Goal: Transaction & Acquisition: Purchase product/service

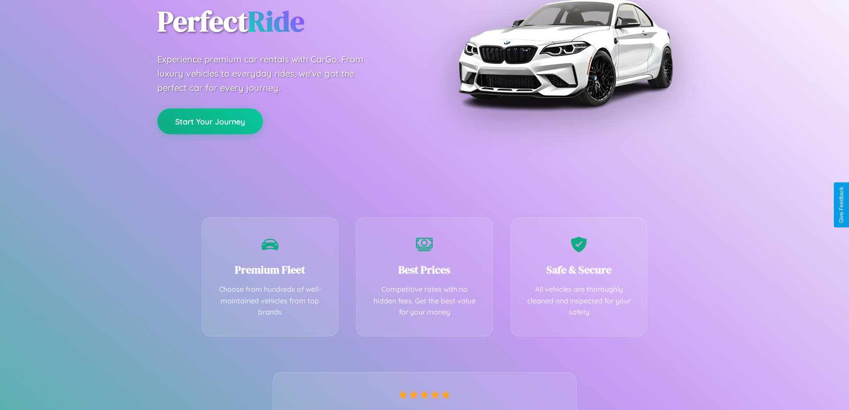
scroll to position [176, 0]
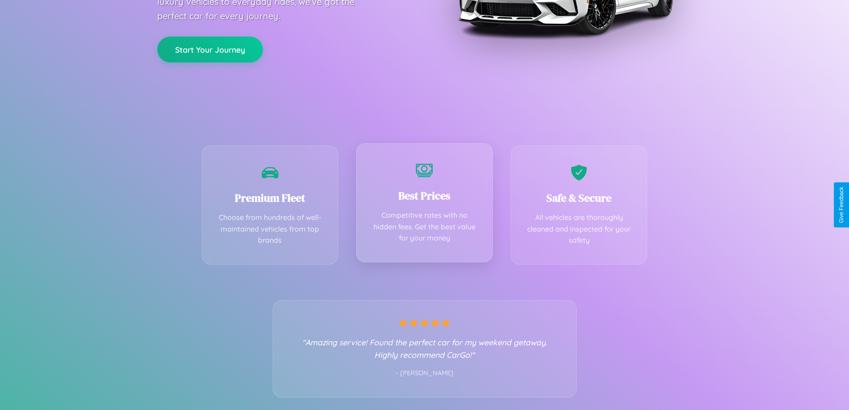
click at [424, 205] on div "Best Prices Competitive rates with no hidden fees. Get the best value for your …" at bounding box center [424, 202] width 137 height 119
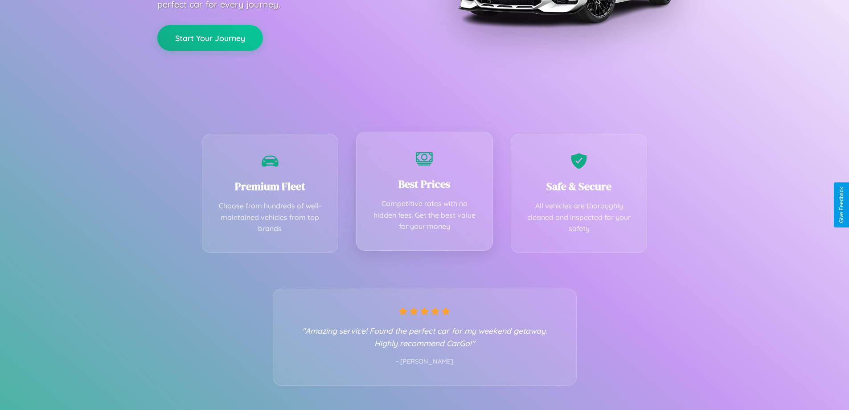
scroll to position [0, 0]
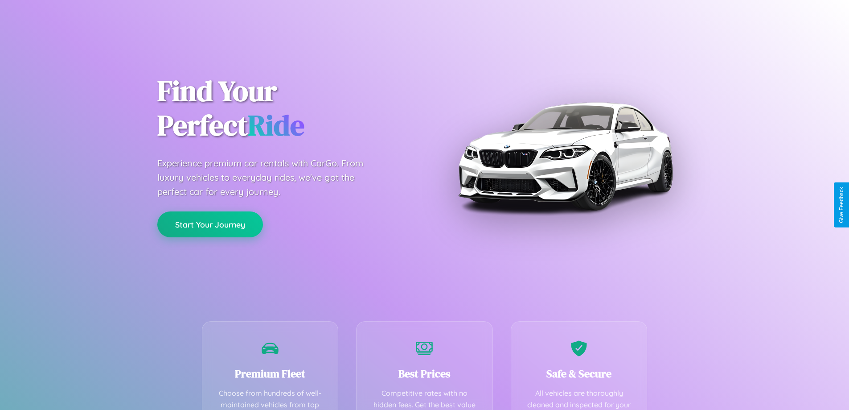
click at [210, 224] on button "Start Your Journey" at bounding box center [210, 224] width 106 height 26
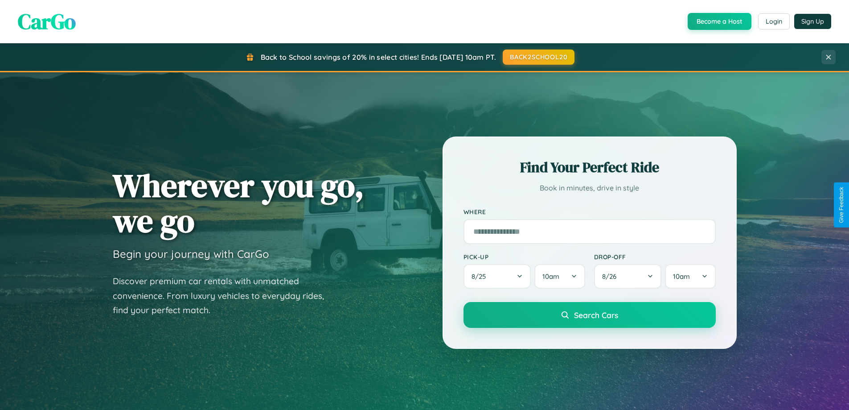
scroll to position [26, 0]
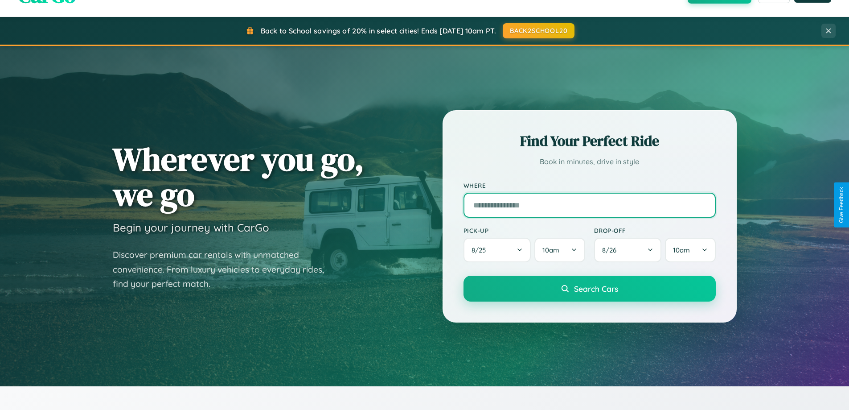
click at [589, 205] on input "text" at bounding box center [590, 205] width 252 height 25
type input "**********"
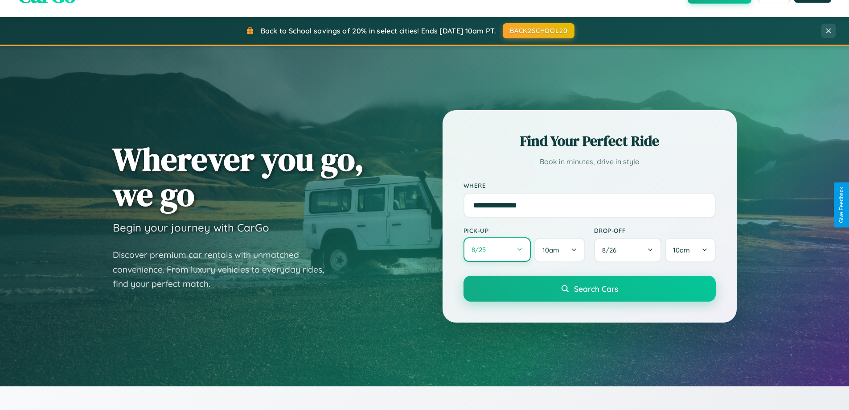
click at [497, 250] on button "8 / 25" at bounding box center [498, 249] width 68 height 25
select select "*"
select select "****"
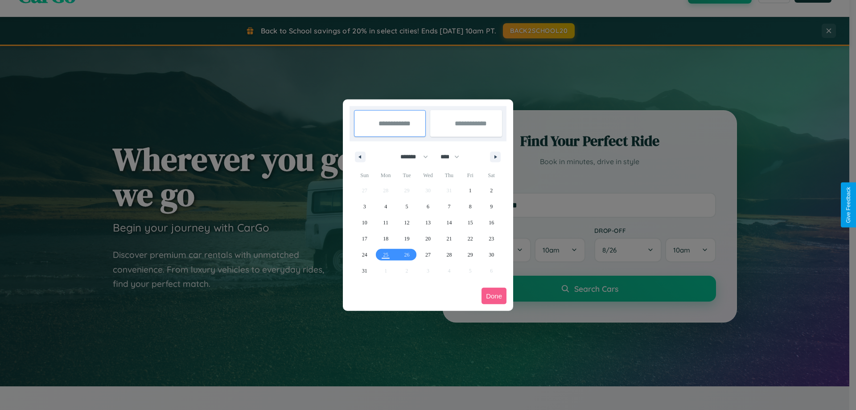
click at [410, 156] on select "******* ******** ***** ***** *** **** **** ****** ********* ******* ******** **…" at bounding box center [413, 156] width 38 height 15
select select "*"
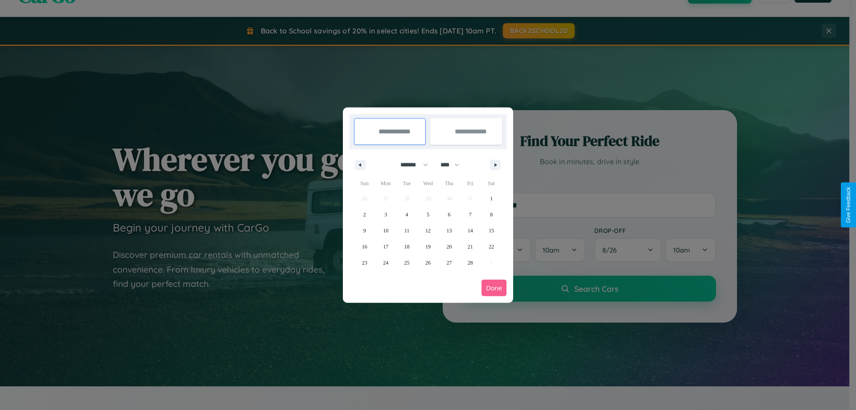
click at [454, 164] on select "**** **** **** **** **** **** **** **** **** **** **** **** **** **** **** ****…" at bounding box center [449, 164] width 27 height 15
select select "****"
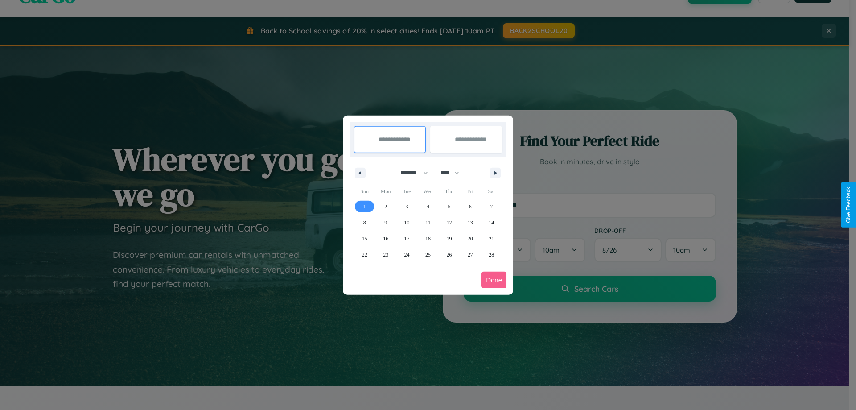
click at [364, 206] on span "1" at bounding box center [364, 206] width 3 height 16
type input "**********"
click at [449, 206] on span "5" at bounding box center [449, 206] width 3 height 16
type input "**********"
click at [494, 279] on button "Done" at bounding box center [493, 279] width 25 height 16
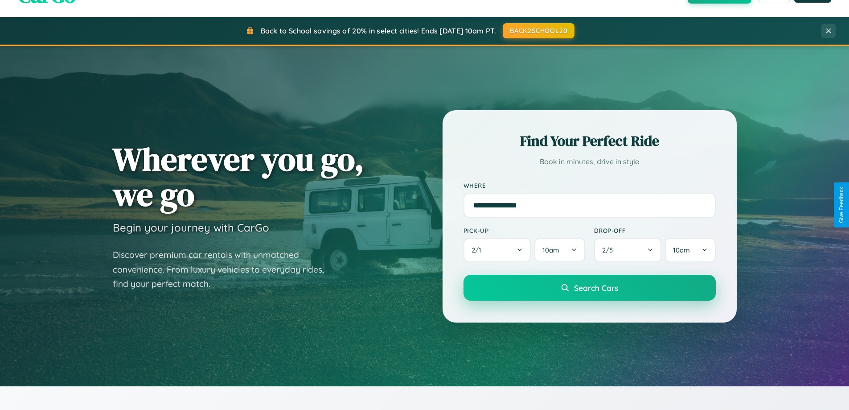
click at [589, 288] on span "Search Cars" at bounding box center [596, 288] width 44 height 10
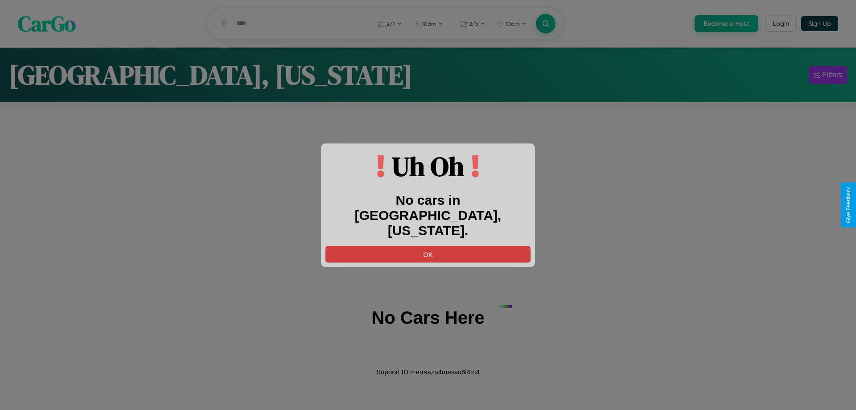
click at [428, 246] on button "OK" at bounding box center [427, 254] width 205 height 16
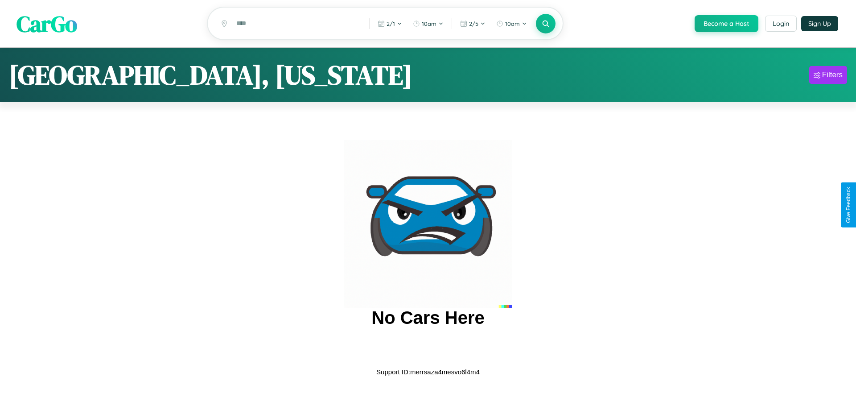
click at [47, 24] on span "CarGo" at bounding box center [46, 23] width 61 height 31
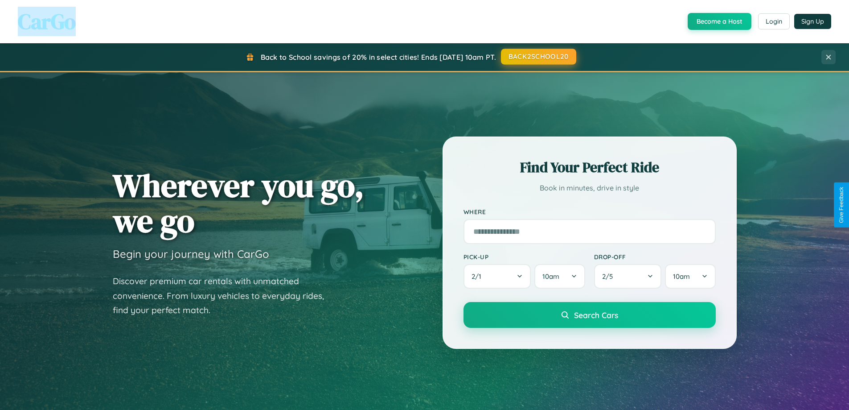
click at [538, 57] on button "BACK2SCHOOL20" at bounding box center [538, 57] width 75 height 16
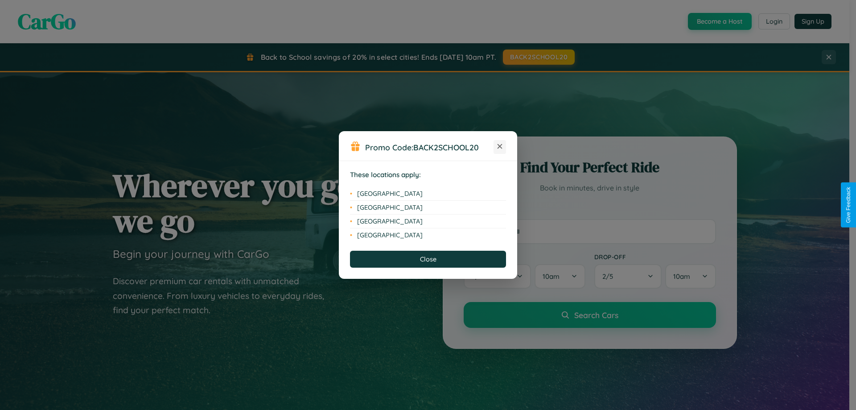
click at [500, 147] on icon at bounding box center [499, 146] width 5 height 5
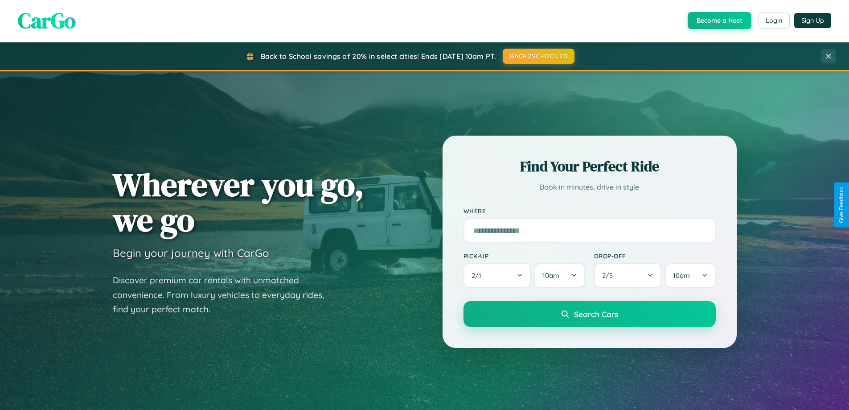
scroll to position [613, 0]
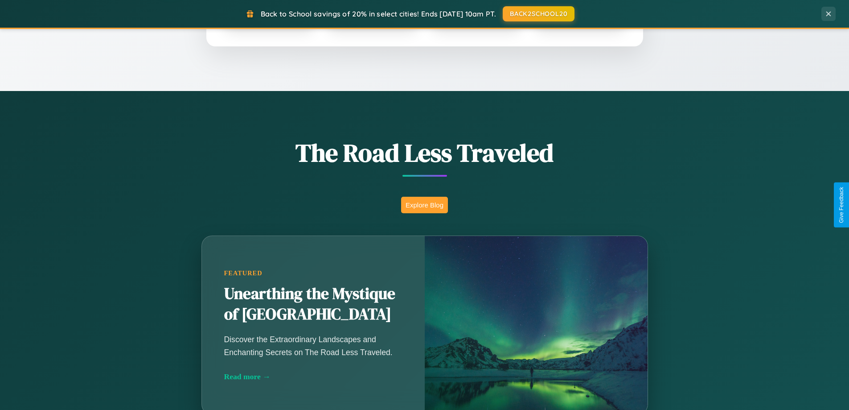
click at [424, 205] on button "Explore Blog" at bounding box center [424, 205] width 47 height 16
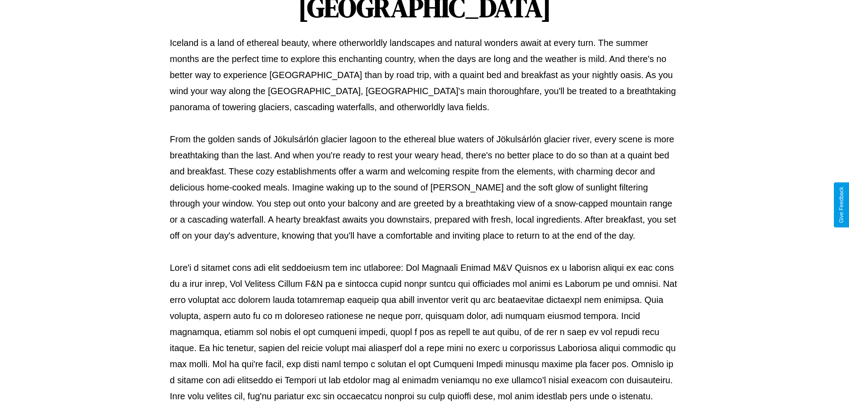
scroll to position [288, 0]
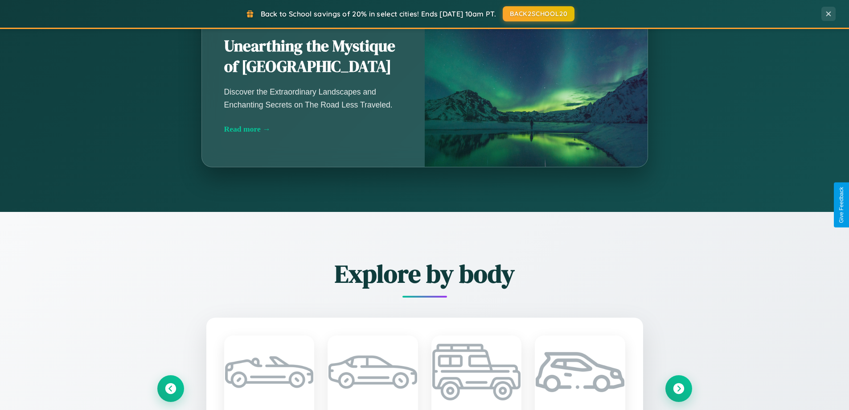
scroll to position [1432, 0]
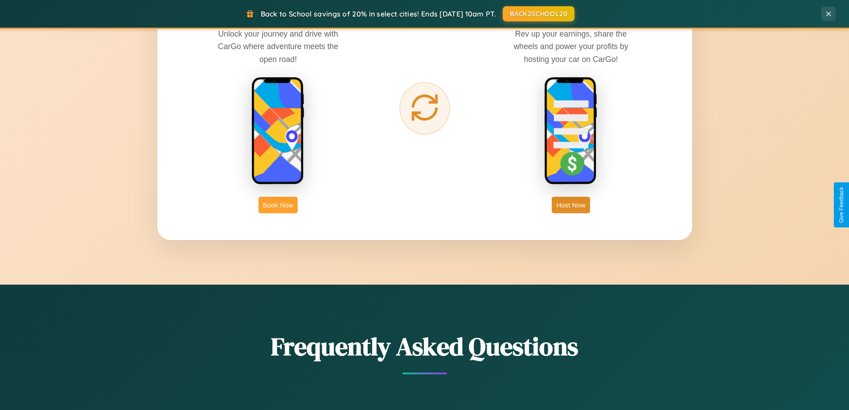
click at [278, 205] on button "Book Now" at bounding box center [278, 205] width 39 height 16
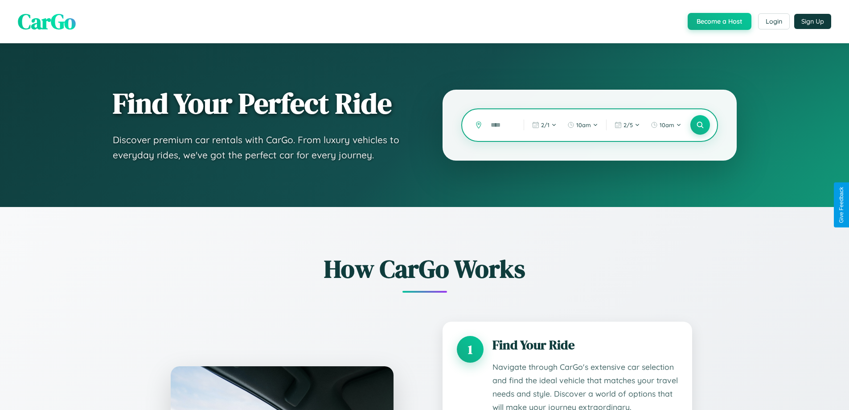
click at [501, 125] on input "text" at bounding box center [500, 125] width 29 height 16
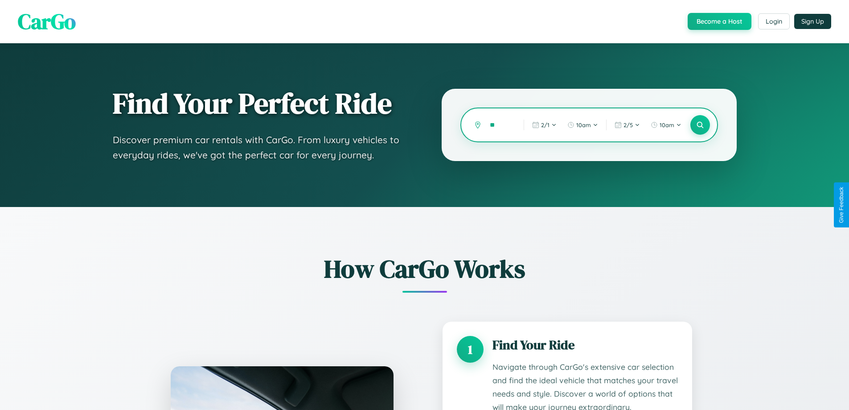
type input "*"
type input "********"
click at [700, 125] on icon at bounding box center [700, 125] width 8 height 8
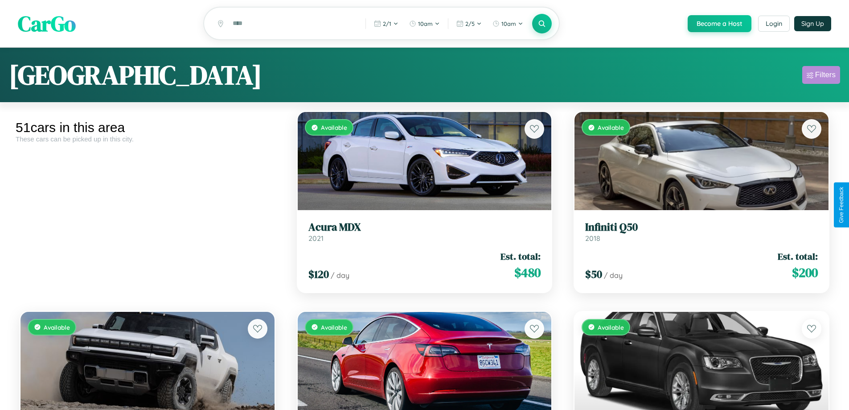
click at [821, 76] on div "Filters" at bounding box center [825, 74] width 21 height 9
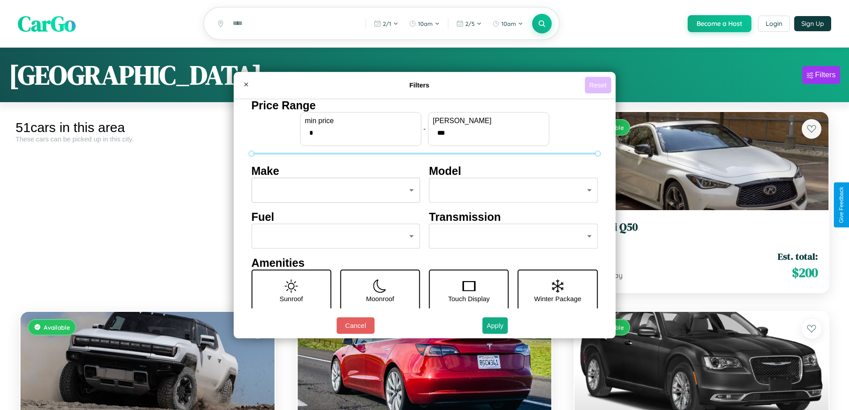
click at [599, 85] on button "Reset" at bounding box center [598, 85] width 26 height 16
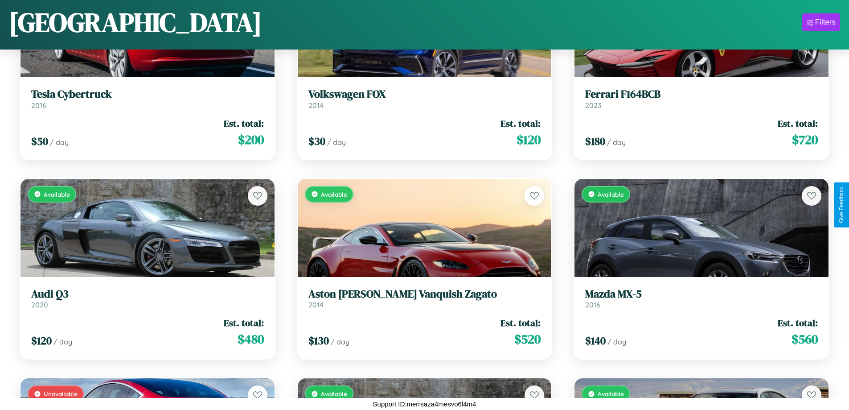
scroll to position [325, 0]
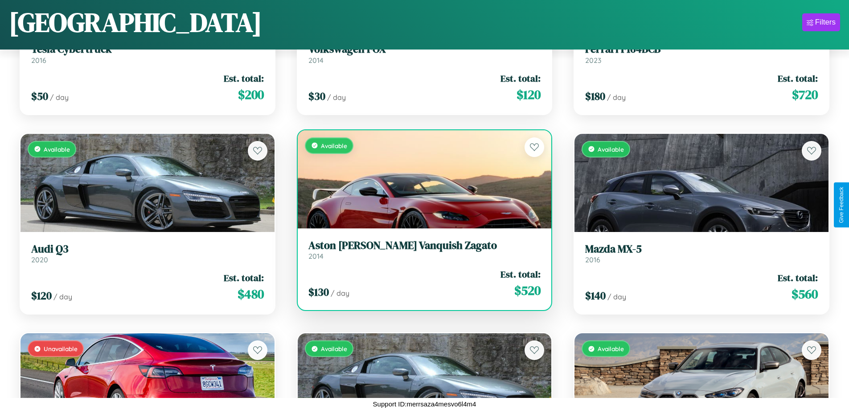
click at [421, 250] on h3 "Aston Martin Vanquish Zagato" at bounding box center [424, 245] width 233 height 13
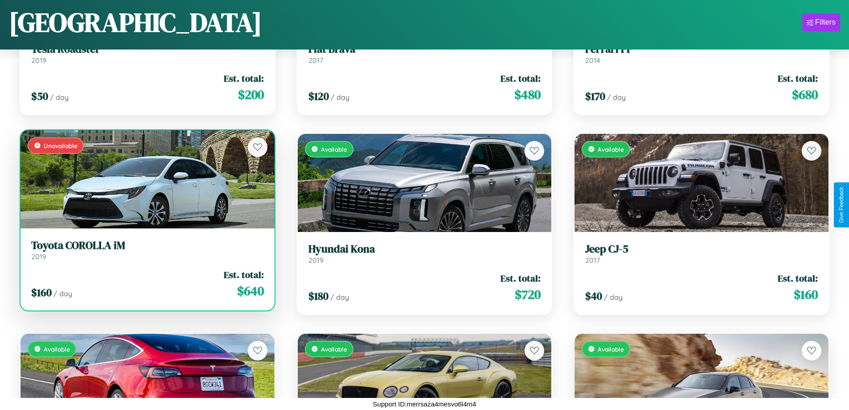
click at [146, 250] on h3 "Toyota COROLLA iM" at bounding box center [147, 245] width 233 height 13
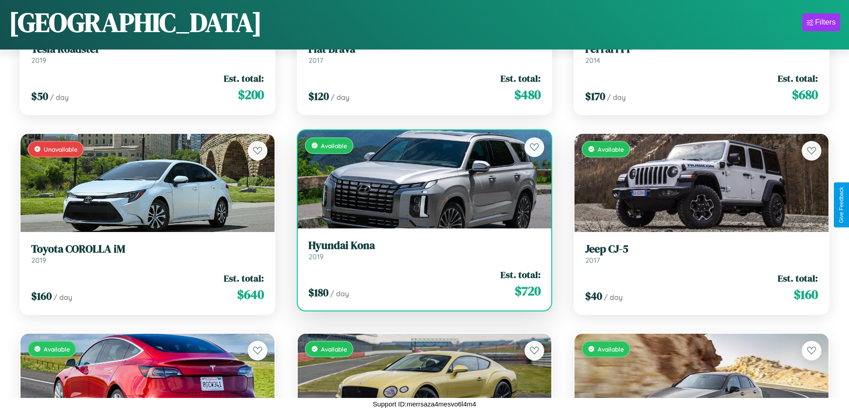
scroll to position [724, 0]
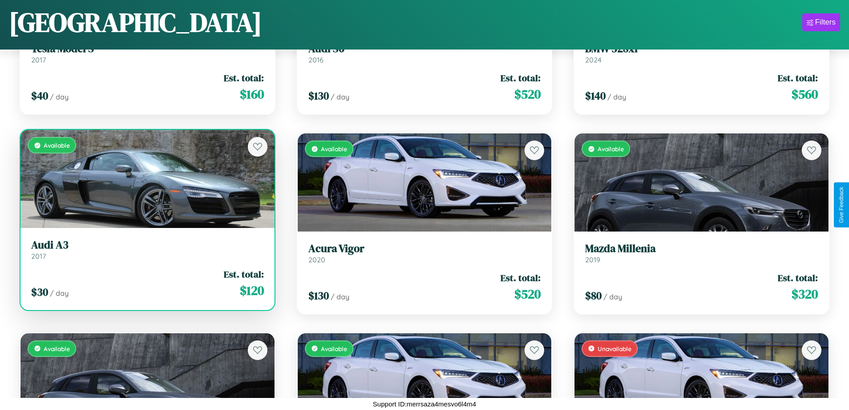
click at [146, 253] on link "Audi A3 2017" at bounding box center [147, 249] width 233 height 22
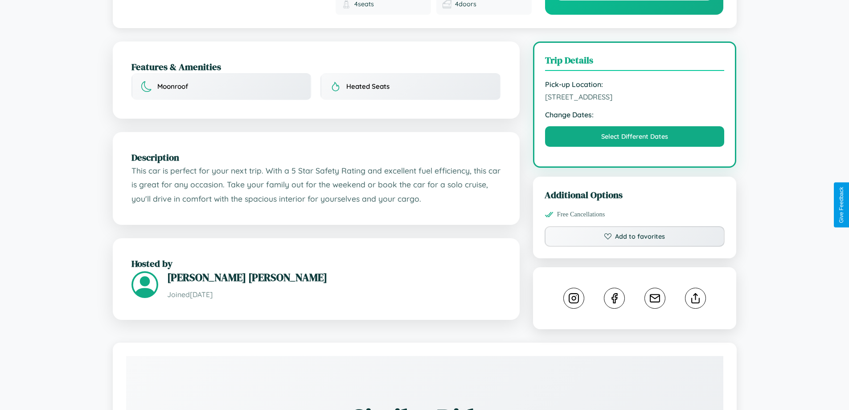
scroll to position [512, 0]
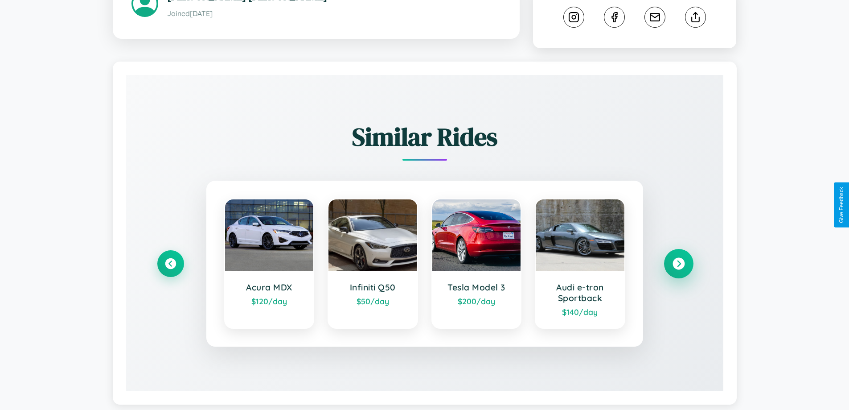
click at [678, 257] on icon at bounding box center [679, 263] width 12 height 12
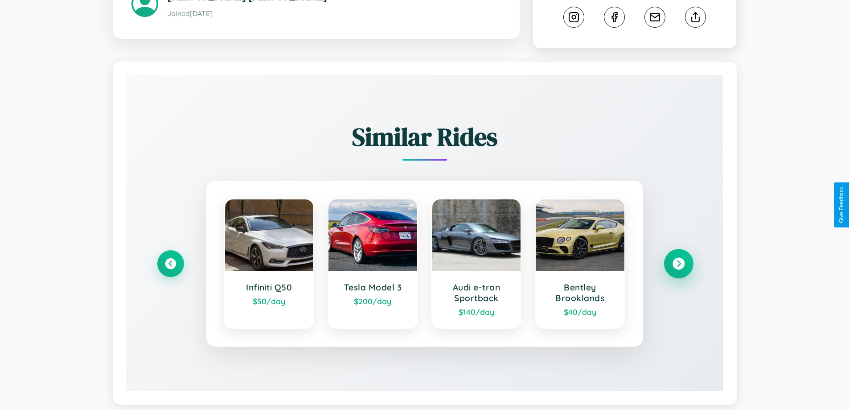
click at [678, 257] on icon at bounding box center [679, 263] width 12 height 12
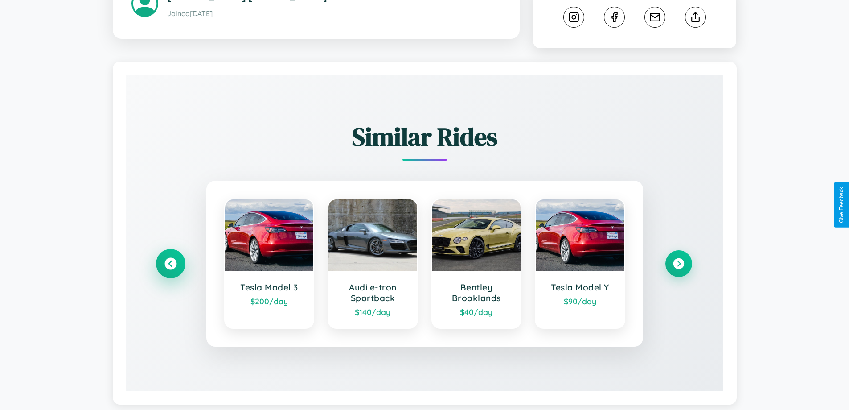
click at [170, 257] on icon at bounding box center [170, 263] width 12 height 12
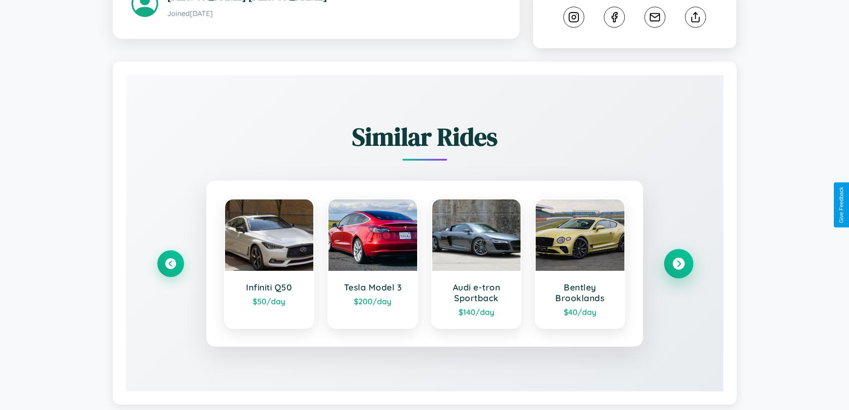
click at [678, 257] on icon at bounding box center [679, 263] width 12 height 12
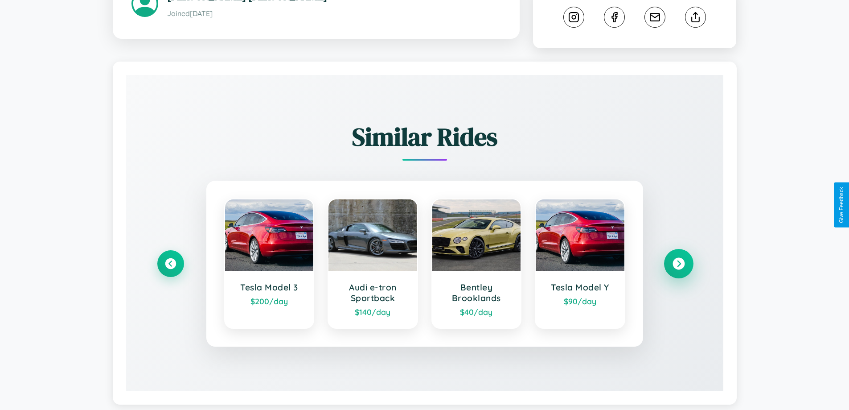
click at [678, 257] on icon at bounding box center [679, 263] width 12 height 12
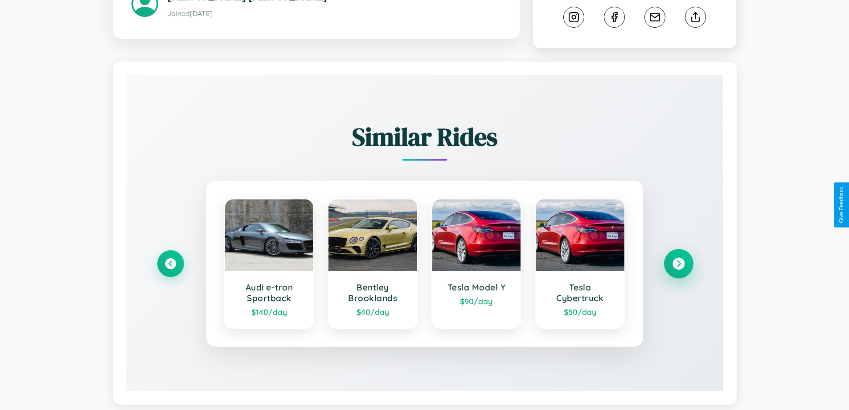
scroll to position [0, 0]
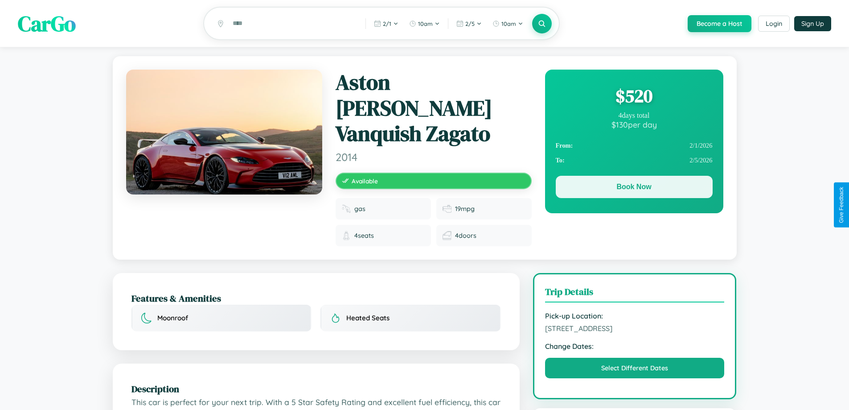
click at [634, 189] on button "Book Now" at bounding box center [634, 187] width 157 height 22
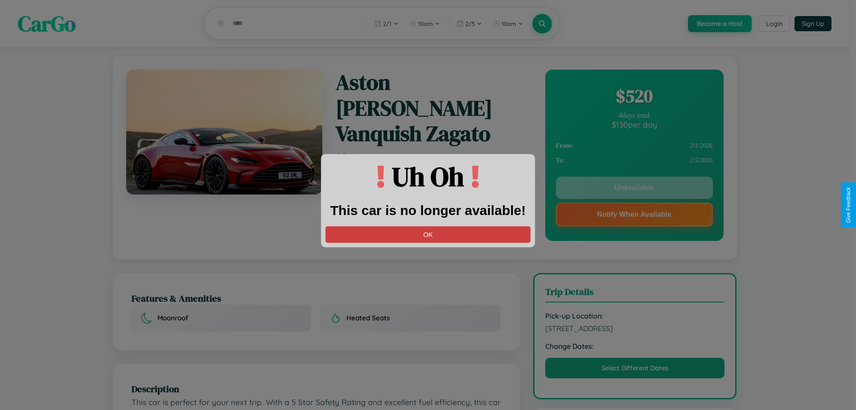
click at [428, 234] on button "OK" at bounding box center [427, 234] width 205 height 16
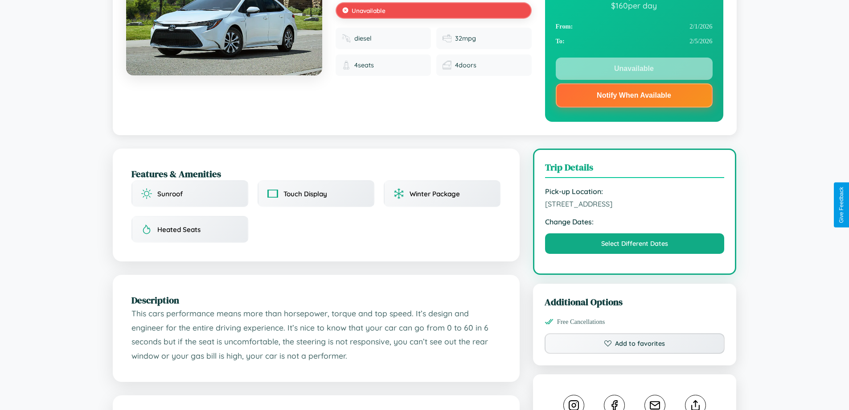
scroll to position [119, 0]
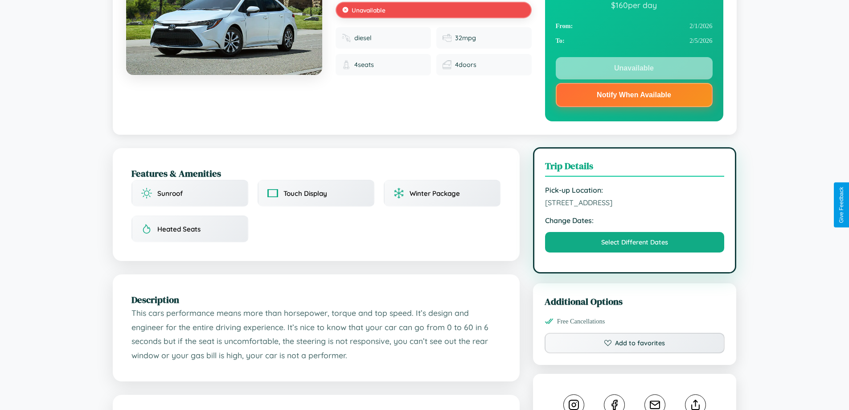
click at [635, 204] on span "488 River Road Brisbane Queensland 44298 Australia" at bounding box center [635, 202] width 180 height 9
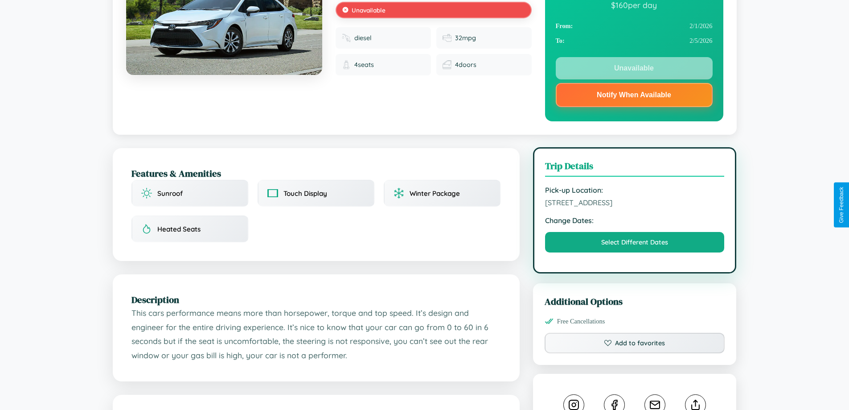
click at [635, 204] on span "488 River Road Brisbane Queensland 44298 Australia" at bounding box center [635, 202] width 180 height 9
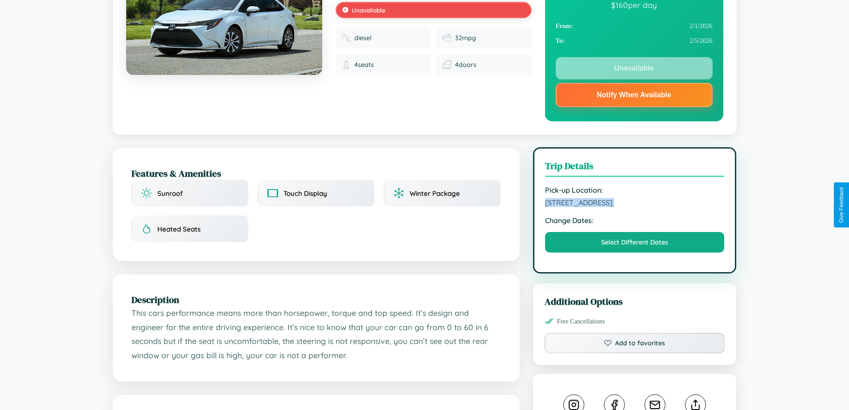
click at [635, 204] on span "488 River Road Brisbane Queensland 44298 Australia" at bounding box center [635, 202] width 180 height 9
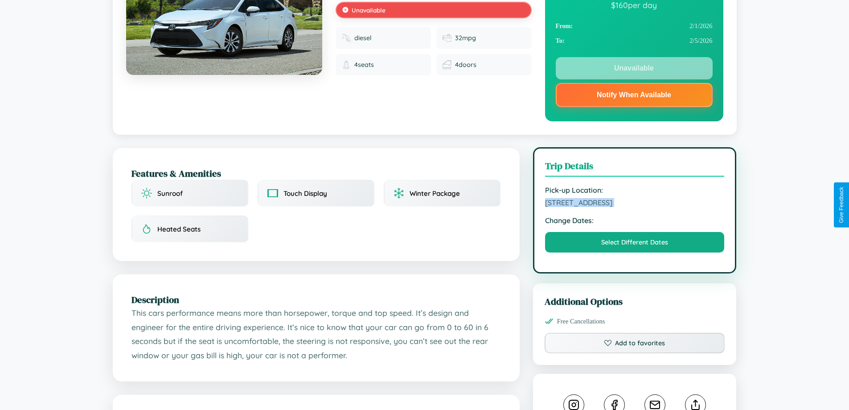
click at [635, 204] on span "488 River Road Brisbane Queensland 44298 Australia" at bounding box center [635, 202] width 180 height 9
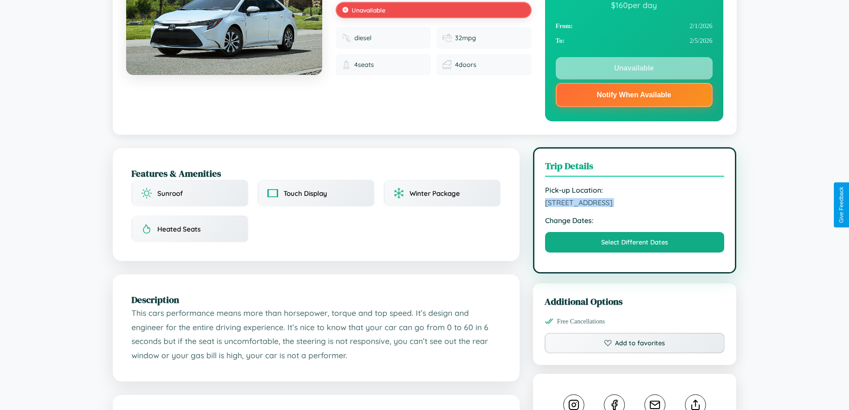
click at [635, 204] on span "488 River Road Brisbane Queensland 44298 Australia" at bounding box center [635, 202] width 180 height 9
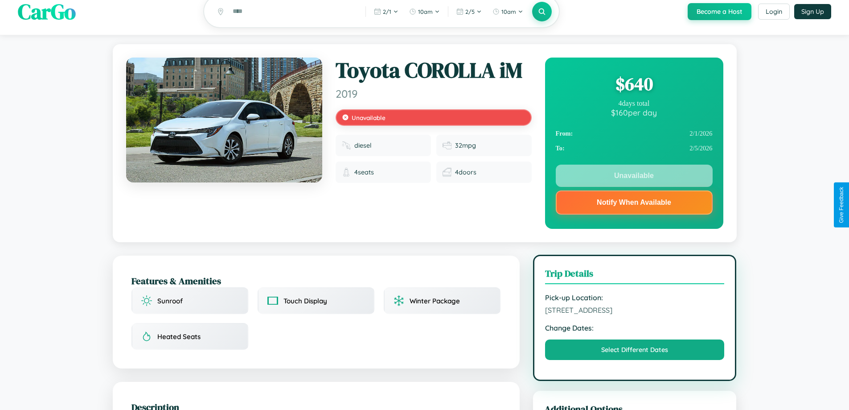
scroll to position [0, 0]
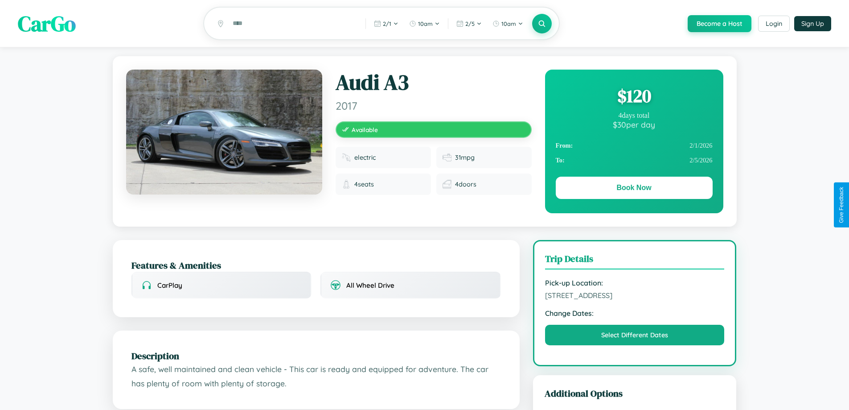
scroll to position [348, 0]
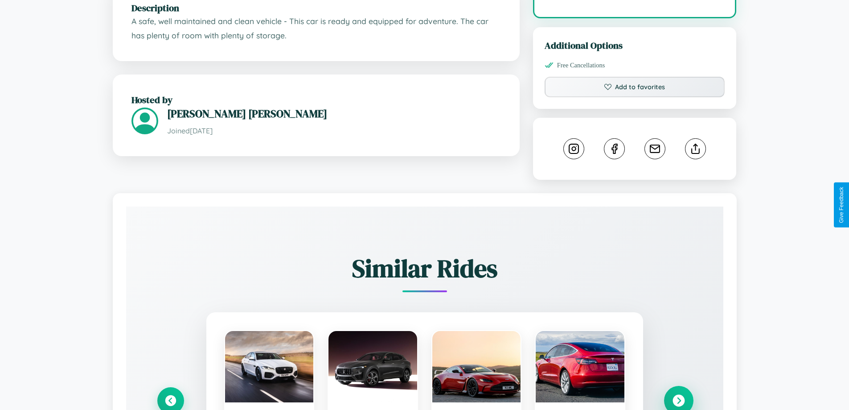
click at [678, 396] on icon at bounding box center [679, 401] width 12 height 12
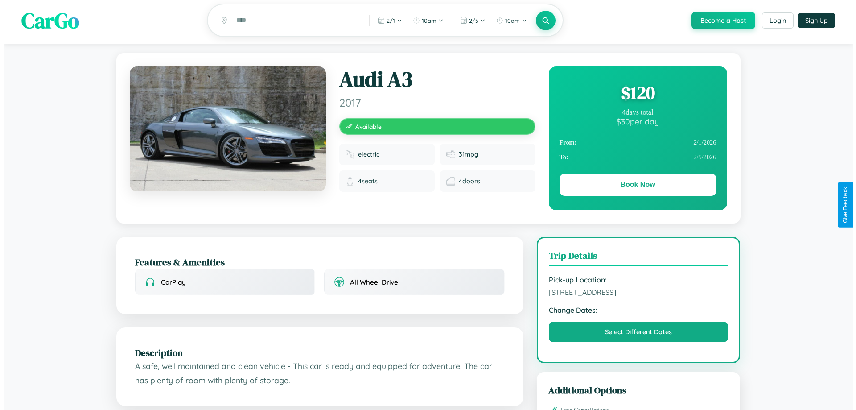
scroll to position [0, 0]
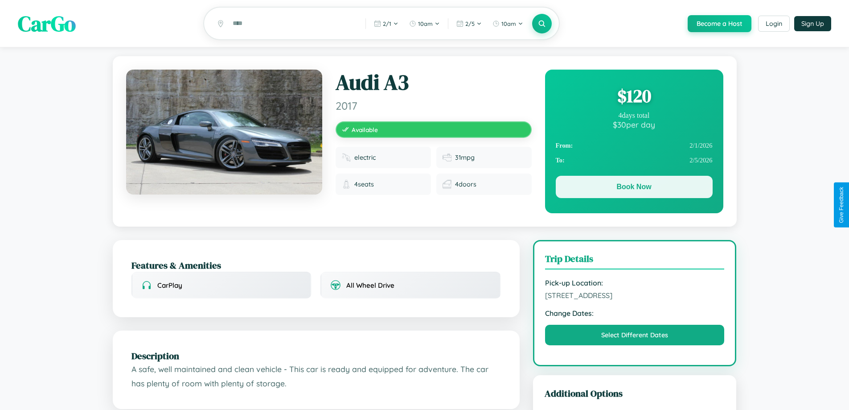
click at [634, 188] on button "Book Now" at bounding box center [634, 187] width 157 height 22
